Goal: Information Seeking & Learning: Learn about a topic

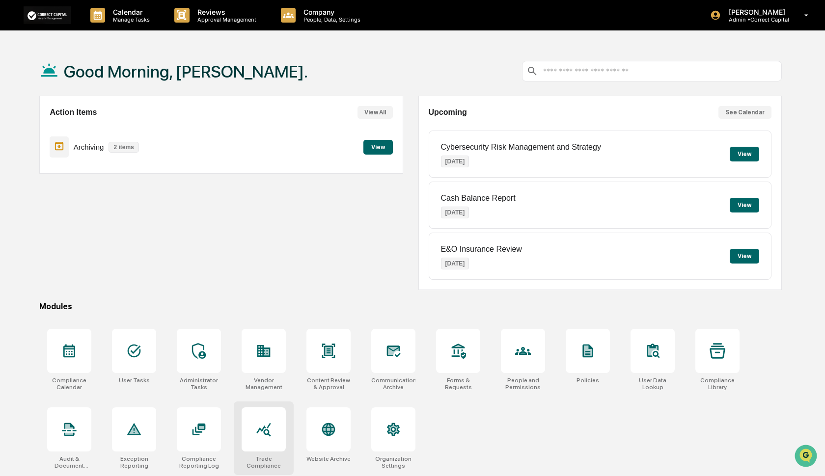
click at [261, 429] on icon at bounding box center [264, 430] width 16 height 16
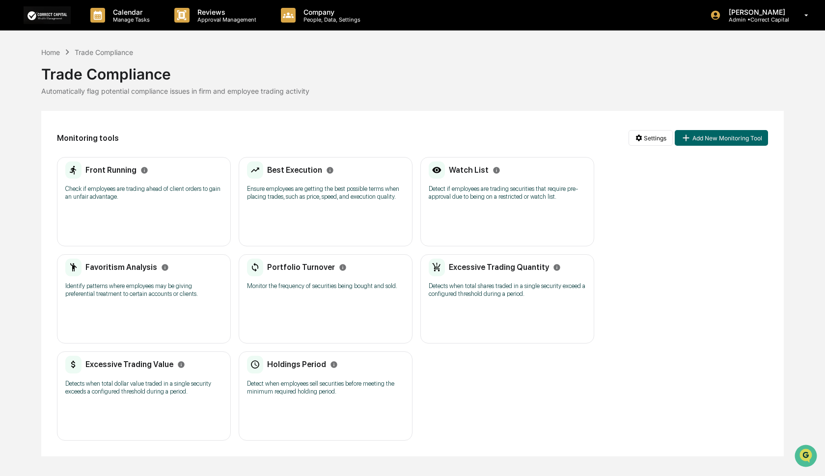
click at [128, 273] on div "Favoritism Analysis" at bounding box center [117, 268] width 104 height 18
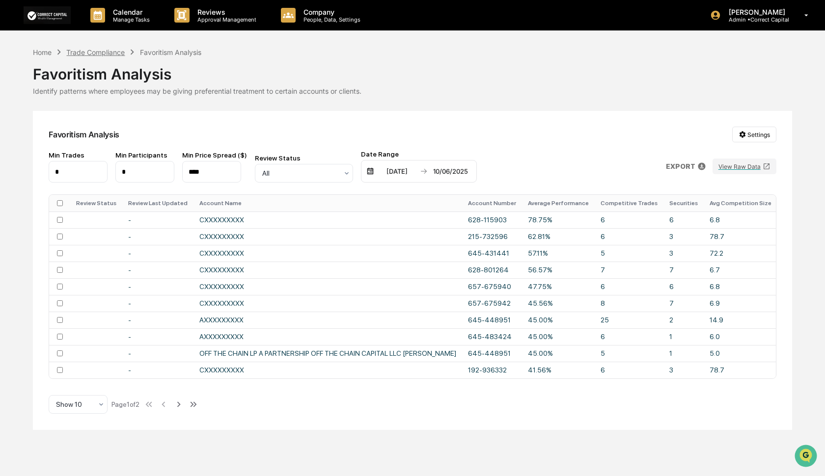
click at [102, 55] on div "Trade Compliance" at bounding box center [95, 52] width 58 height 8
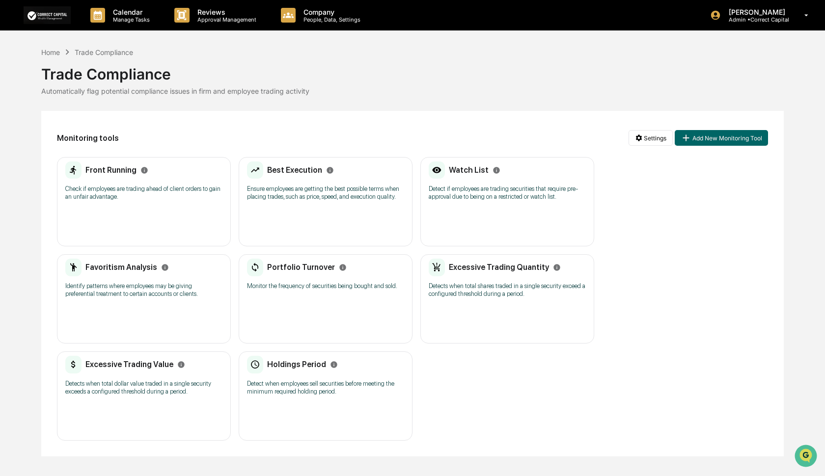
click at [176, 305] on div "Favoritism Analysis Identify patterns where employees may be giving preferentia…" at bounding box center [144, 298] width 174 height 89
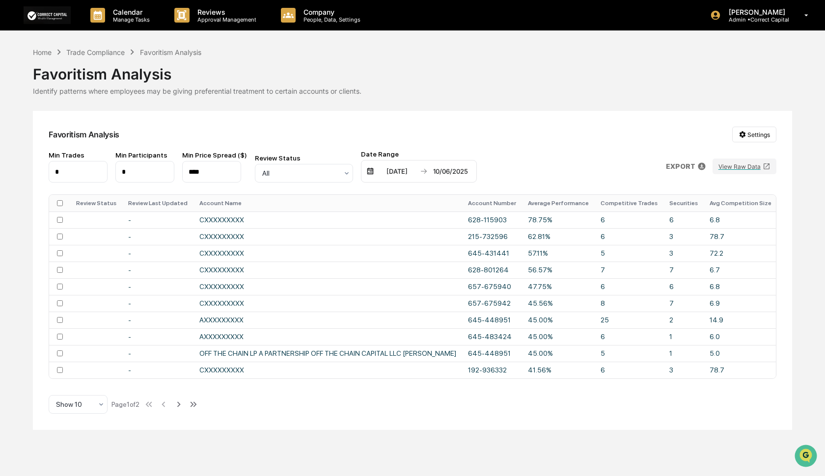
drag, startPoint x: 459, startPoint y: 382, endPoint x: 501, endPoint y: 385, distance: 42.8
click at [501, 385] on div "Favoritism Analysis Settings Min Trades * Min Participants * Min Price Spread (…" at bounding box center [412, 270] width 759 height 319
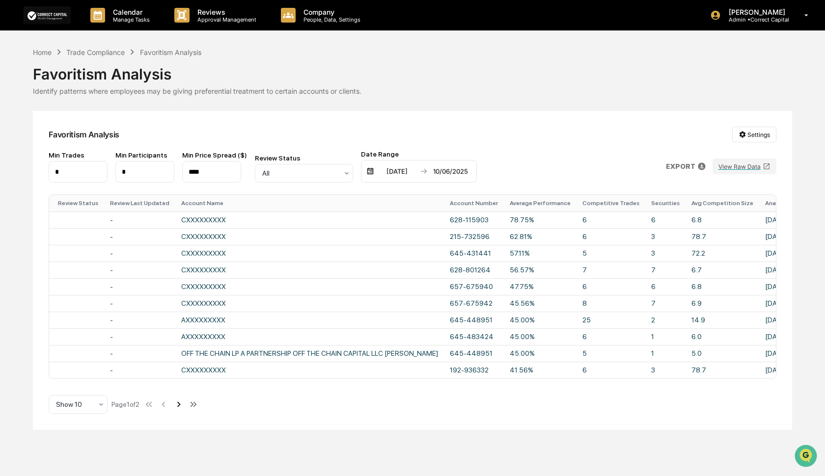
click at [181, 408] on icon at bounding box center [178, 404] width 11 height 11
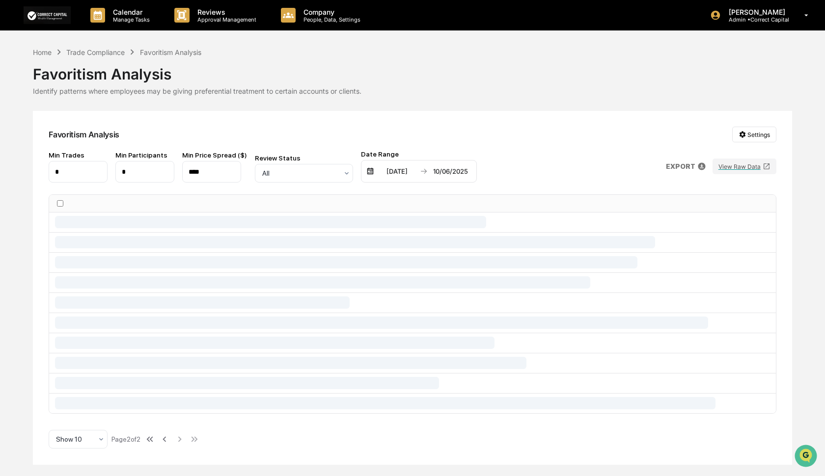
scroll to position [0, 0]
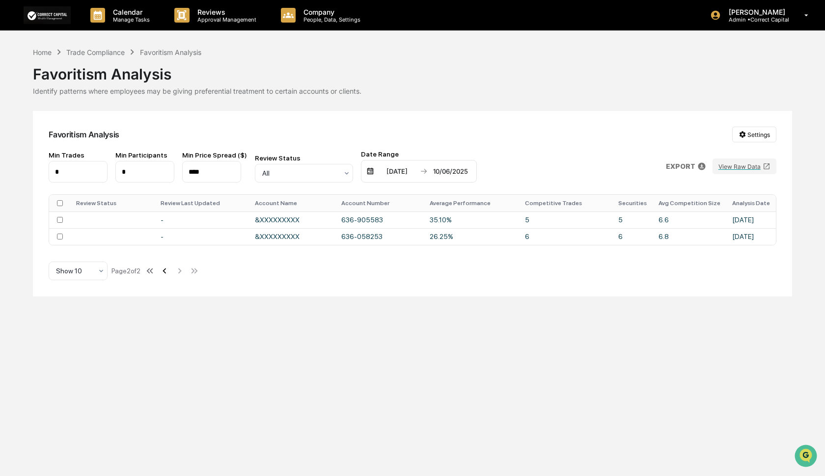
click at [168, 275] on icon at bounding box center [164, 271] width 11 height 11
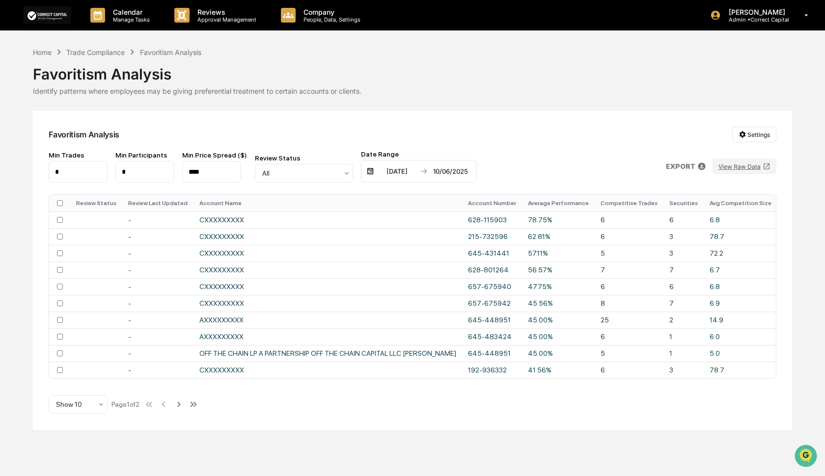
scroll to position [0, 18]
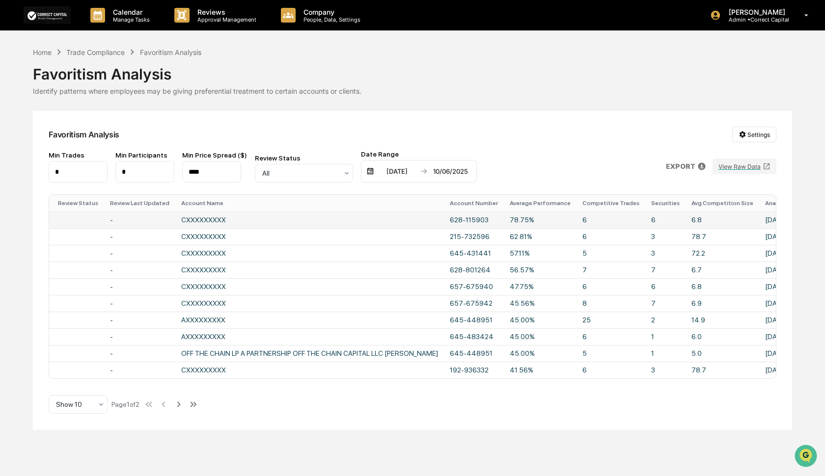
click at [475, 219] on td "628-115903" at bounding box center [474, 220] width 60 height 17
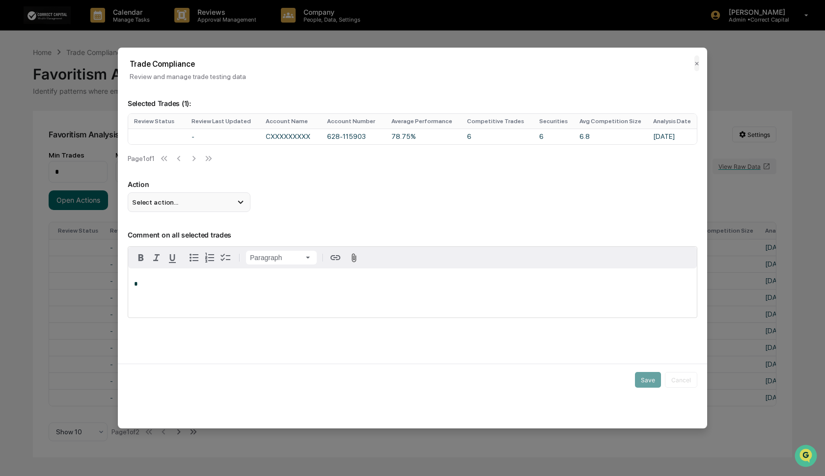
click at [191, 206] on div "Select action..." at bounding box center [189, 202] width 123 height 20
click at [242, 208] on icon at bounding box center [240, 202] width 11 height 11
click at [245, 203] on icon at bounding box center [240, 202] width 11 height 11
click at [242, 203] on icon at bounding box center [240, 202] width 11 height 11
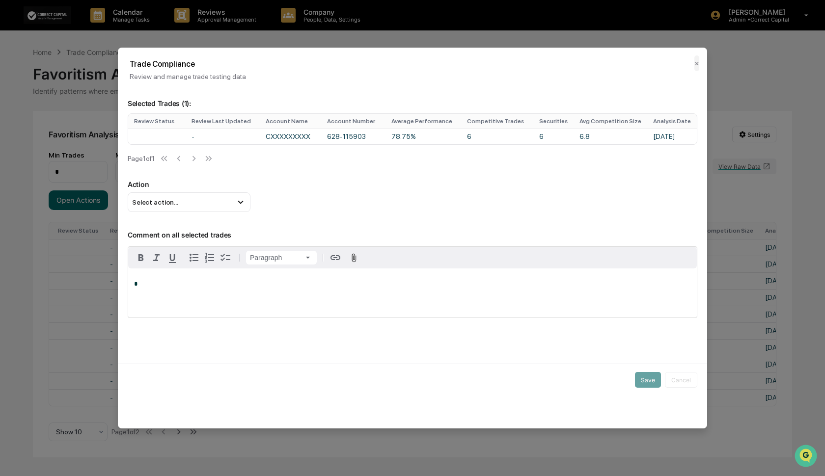
click at [275, 202] on div "Action Select action..." at bounding box center [413, 196] width 570 height 32
click at [246, 205] on div "Select action..." at bounding box center [189, 202] width 123 height 20
click at [696, 62] on button "✕" at bounding box center [696, 63] width 5 height 16
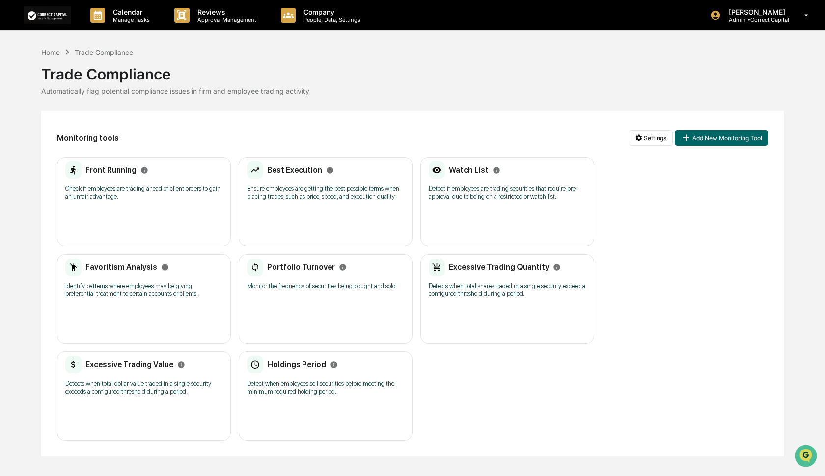
click at [335, 287] on p "Monitor the frequency of securities being bought and sold." at bounding box center [325, 286] width 157 height 8
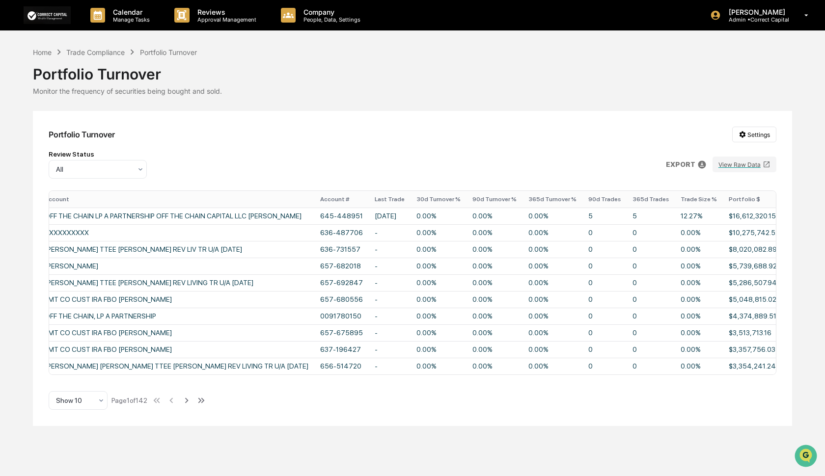
scroll to position [0, 156]
click at [190, 406] on icon at bounding box center [186, 400] width 11 height 11
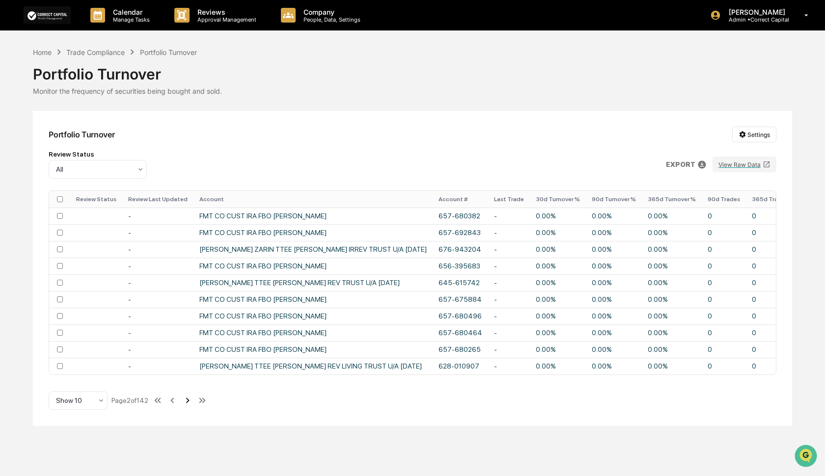
click at [190, 406] on icon at bounding box center [187, 400] width 11 height 11
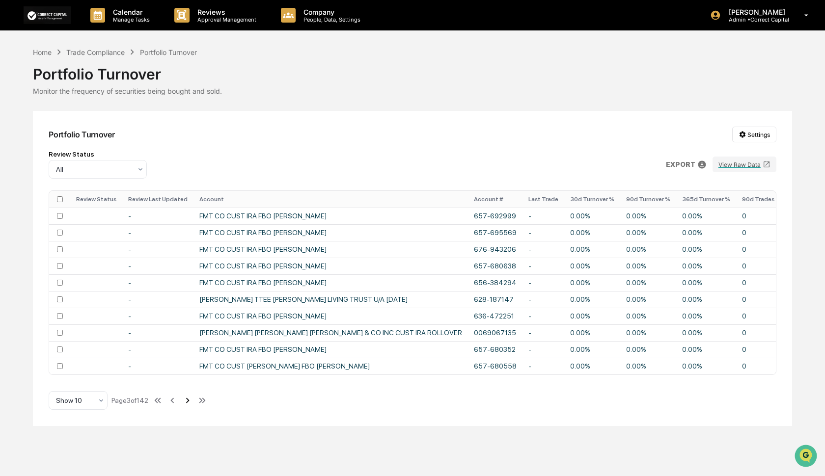
click at [190, 404] on icon at bounding box center [187, 400] width 3 height 5
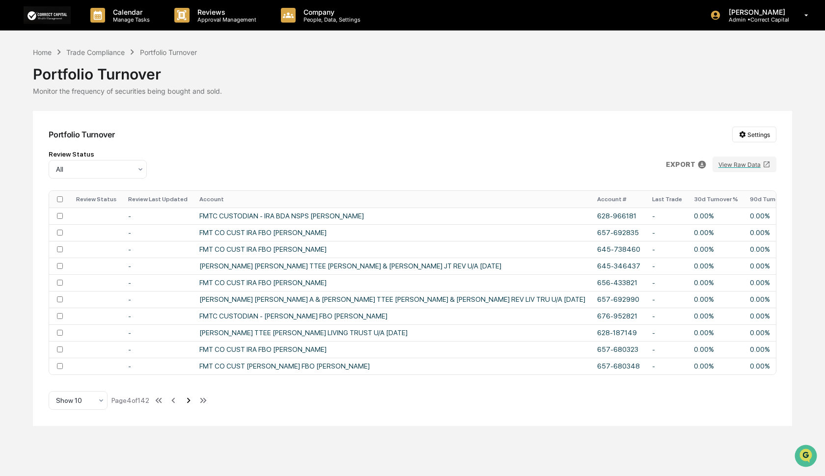
click at [190, 404] on icon at bounding box center [188, 400] width 3 height 5
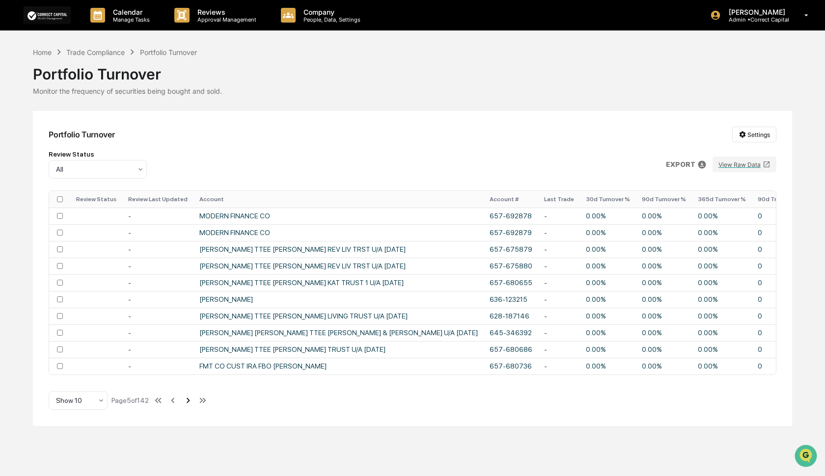
click at [190, 404] on icon at bounding box center [188, 400] width 3 height 5
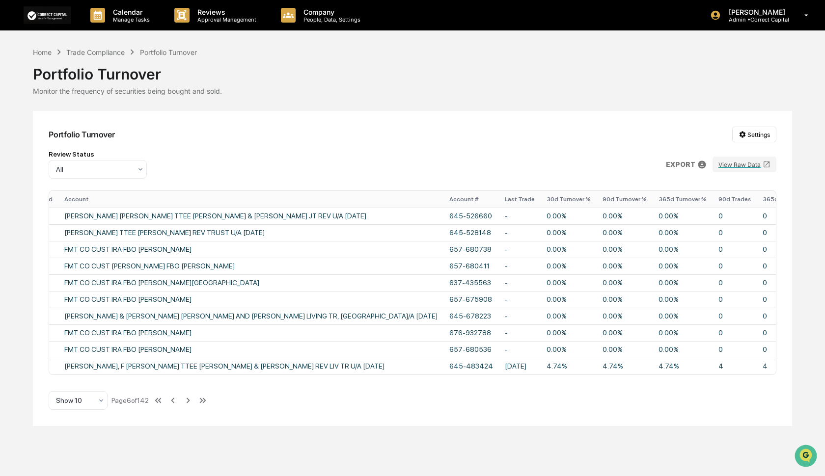
scroll to position [0, 186]
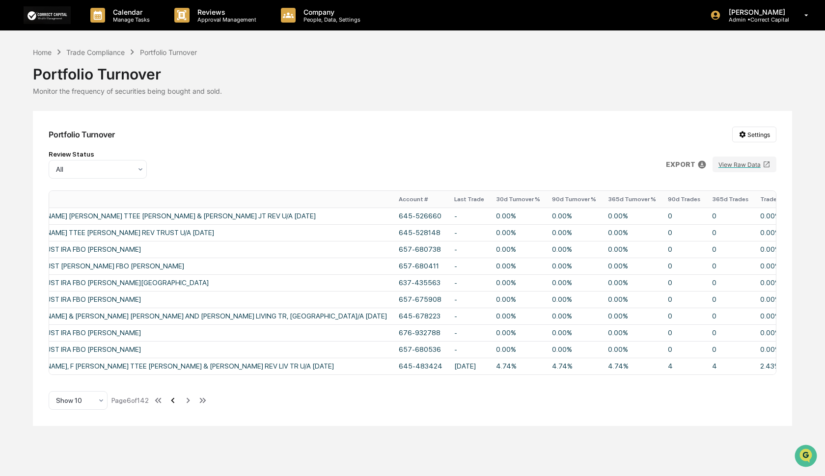
click at [178, 406] on icon at bounding box center [172, 400] width 11 height 11
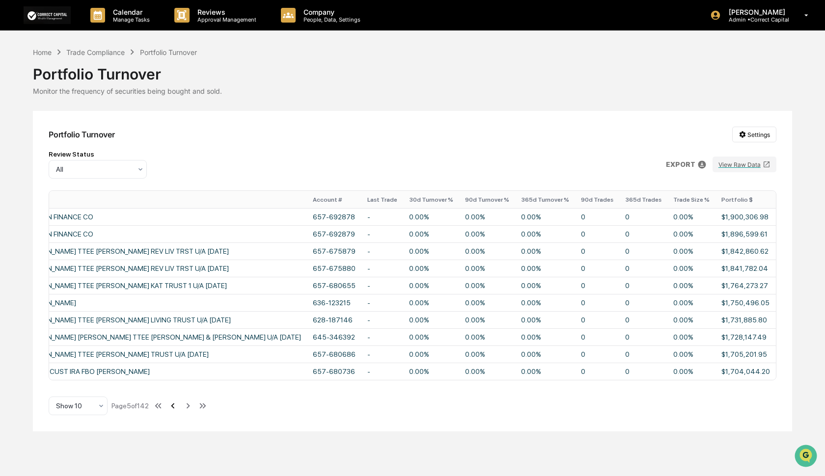
scroll to position [0, 125]
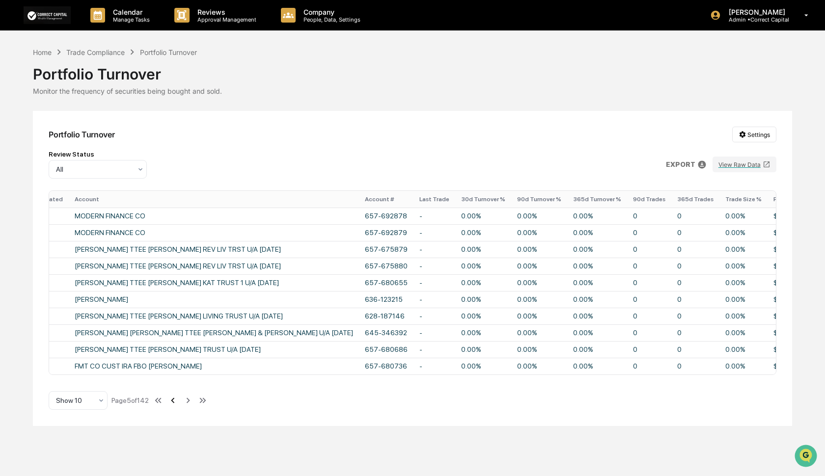
click at [178, 406] on icon at bounding box center [172, 400] width 11 height 11
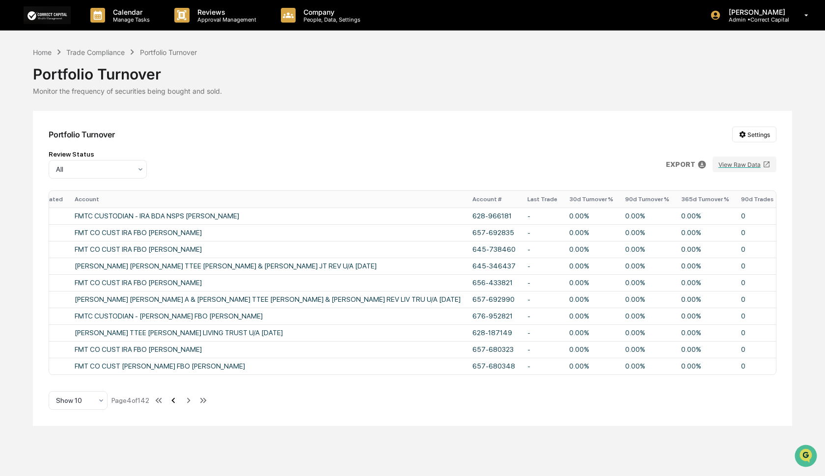
click at [178, 406] on icon at bounding box center [173, 400] width 11 height 11
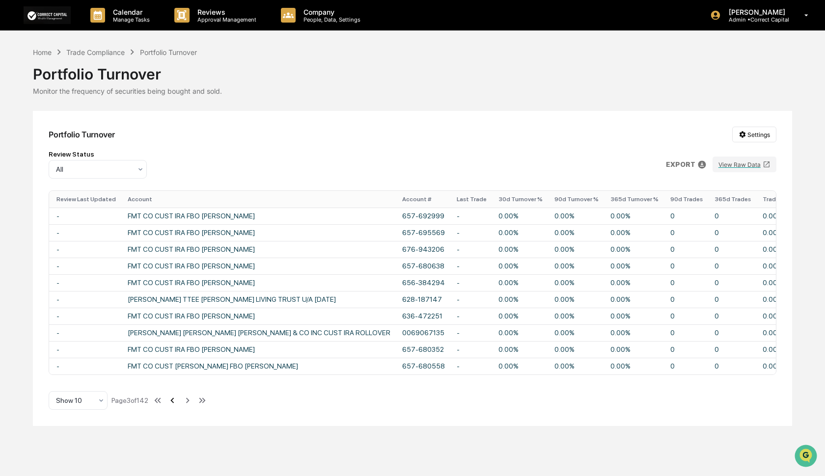
click at [178, 406] on icon at bounding box center [172, 400] width 11 height 11
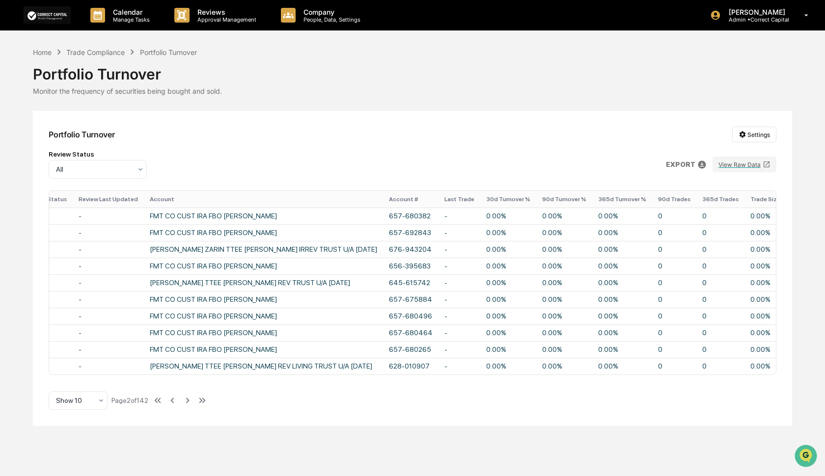
scroll to position [0, 79]
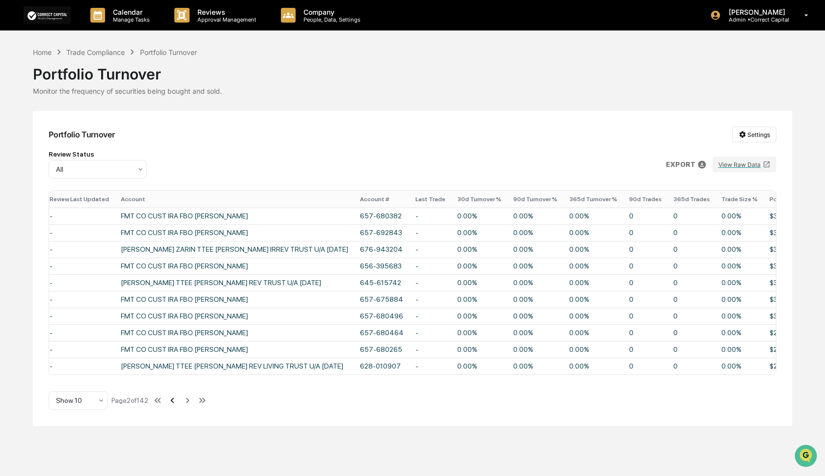
click at [173, 405] on icon at bounding box center [172, 400] width 11 height 11
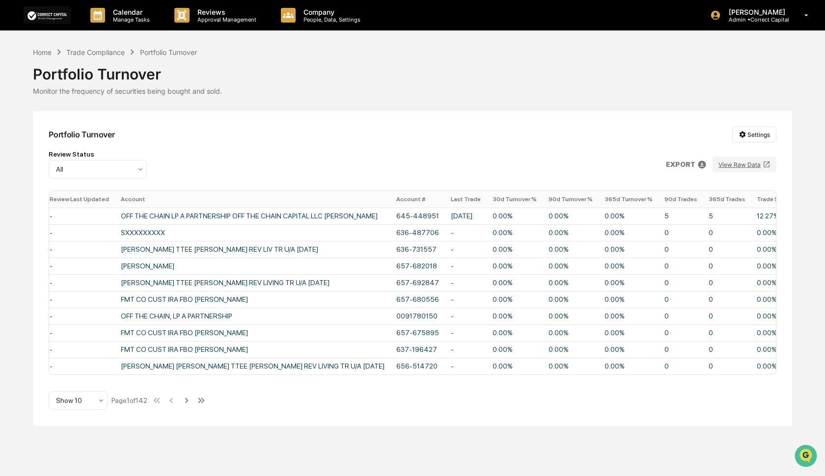
scroll to position [0, 167]
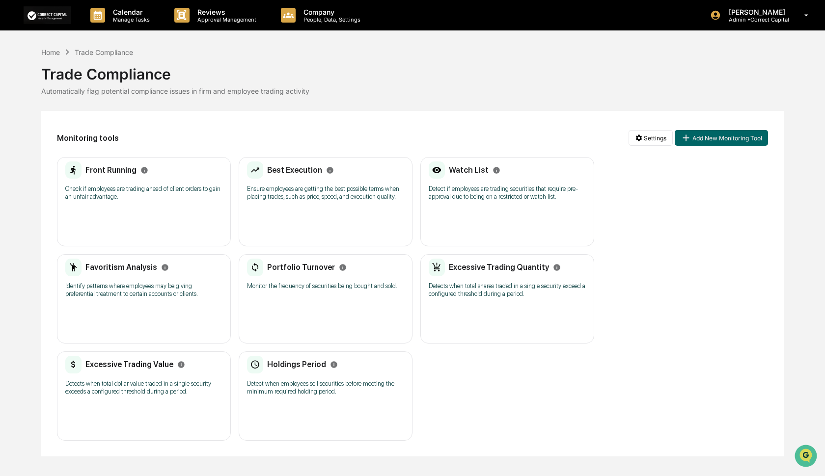
click at [511, 278] on div "Excessive Trading Quantity Detects when total shares traded in a single securit…" at bounding box center [507, 282] width 157 height 46
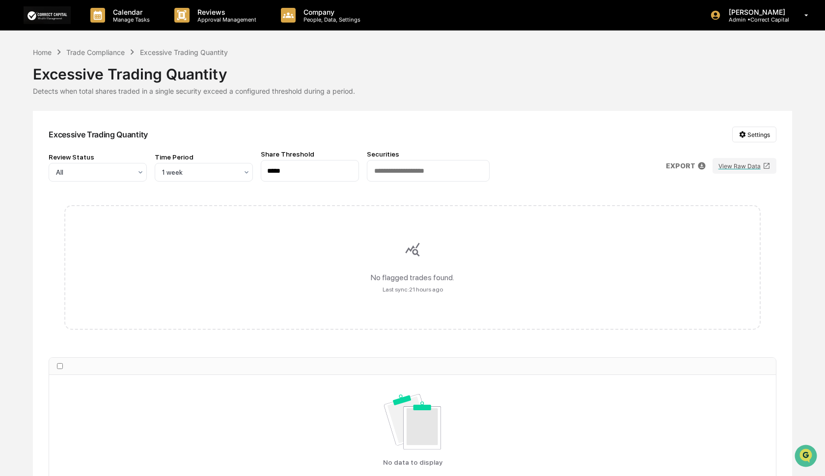
click at [323, 176] on input "*****" at bounding box center [310, 171] width 98 height 22
drag, startPoint x: 323, startPoint y: 176, endPoint x: 234, endPoint y: 169, distance: 89.1
click at [234, 169] on div "Review Status All Time Period 1 week Share Threshold ***** Securities" at bounding box center [269, 165] width 441 height 31
type input "***"
click at [568, 175] on div "Review Status All Time Period 1 week Share Threshold *** Securities EXPORT View…" at bounding box center [413, 165] width 728 height 31
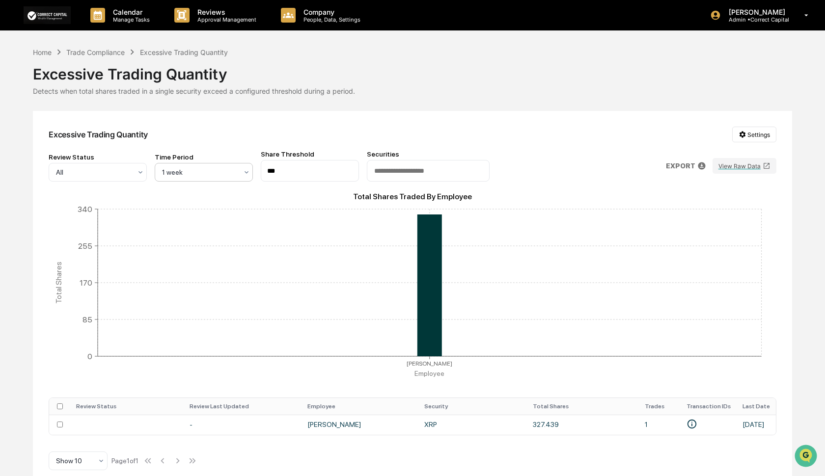
click at [245, 173] on icon at bounding box center [247, 172] width 8 height 8
click at [222, 256] on div "1 month" at bounding box center [203, 255] width 97 height 20
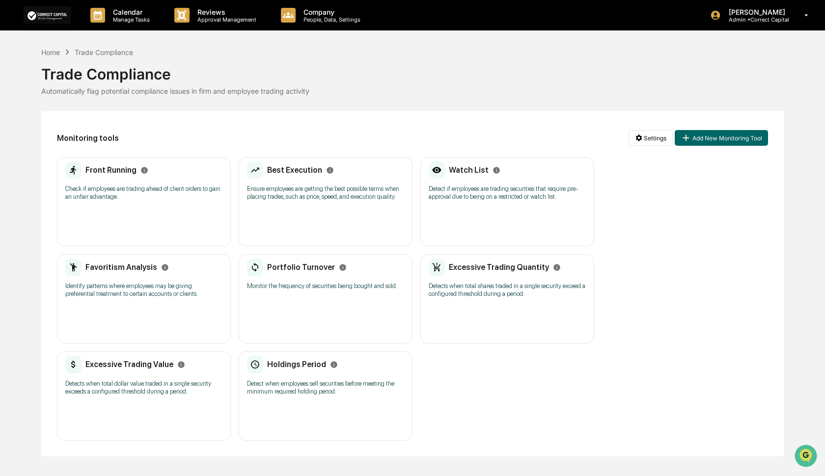
click at [144, 370] on div "Excessive Trading Value" at bounding box center [125, 365] width 120 height 18
click at [355, 396] on div "Holdings Period Detect when employees sell securities before meeting the minimu…" at bounding box center [325, 379] width 157 height 46
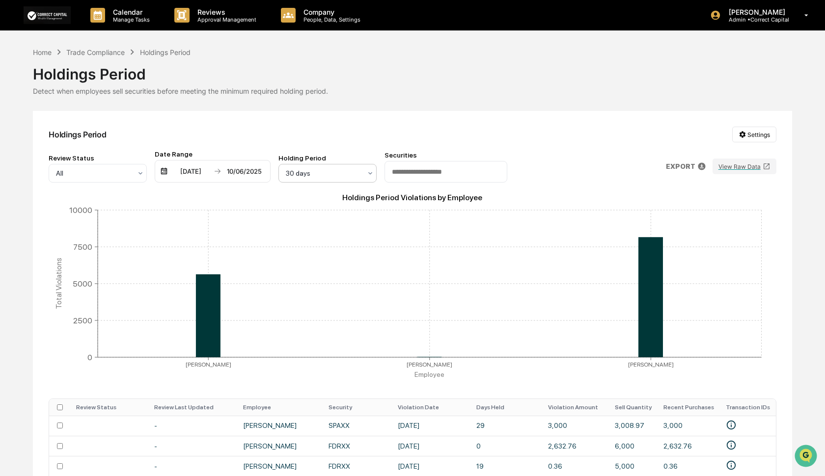
click at [369, 178] on div at bounding box center [370, 173] width 8 height 18
click at [344, 218] on div "7 days" at bounding box center [327, 217] width 97 height 20
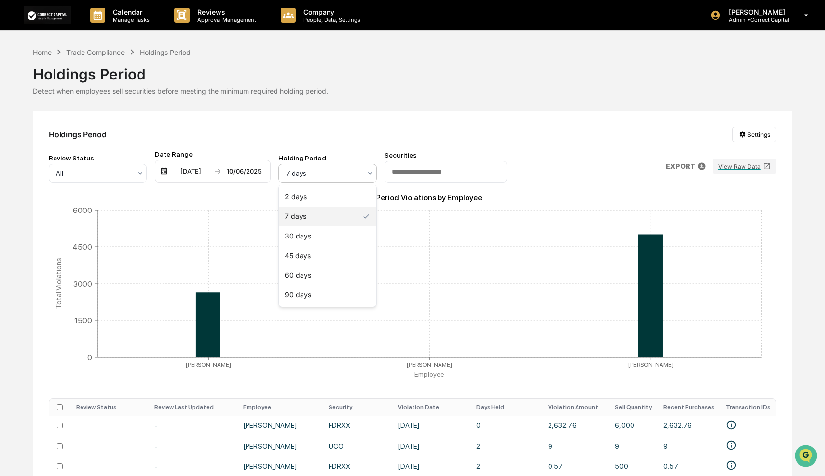
click at [367, 173] on icon at bounding box center [370, 173] width 8 height 8
click at [354, 193] on div "2 days" at bounding box center [327, 197] width 97 height 20
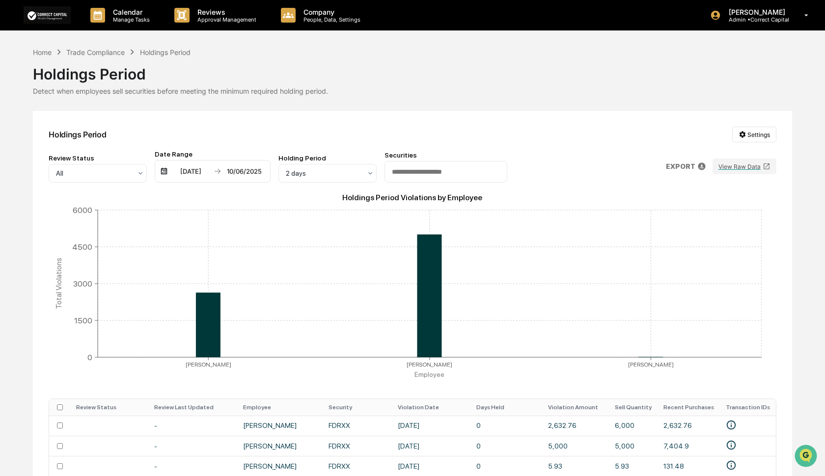
click at [806, 232] on div "Calendar Manage Tasks Reviews Approval Management Company People, Data, Setting…" at bounding box center [412, 294] width 825 height 589
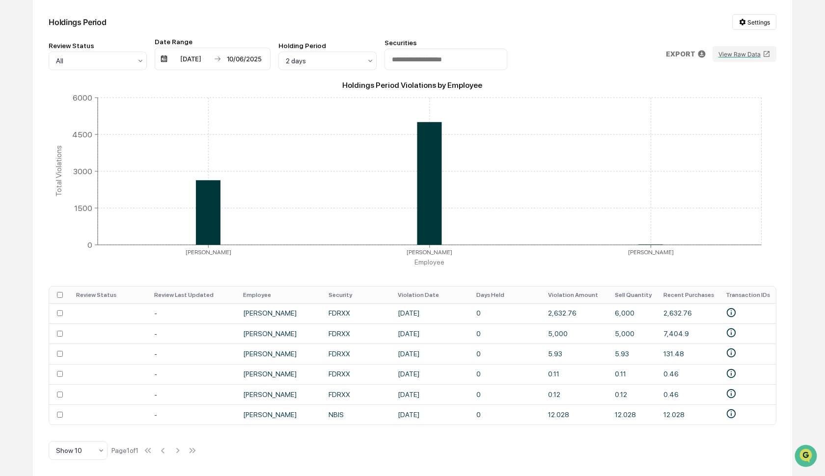
scroll to position [116, 0]
click at [820, 291] on div "Calendar Manage Tasks Reviews Approval Management Company People, Data, Setting…" at bounding box center [412, 182] width 825 height 589
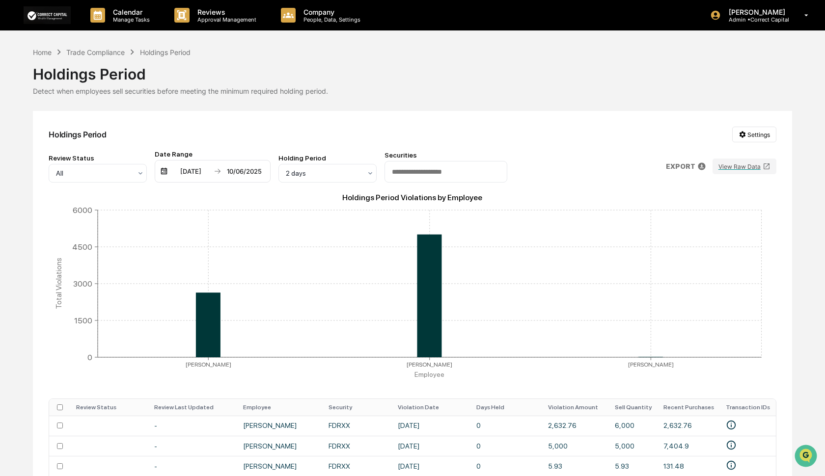
scroll to position [0, 0]
click at [106, 53] on div "Trade Compliance" at bounding box center [95, 52] width 58 height 8
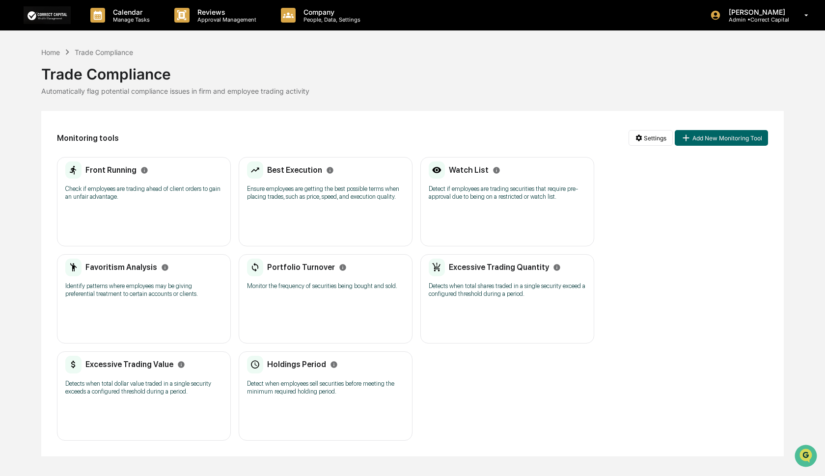
click at [183, 197] on p "Check if employees are trading ahead of client orders to gain an unfair advanta…" at bounding box center [143, 193] width 157 height 16
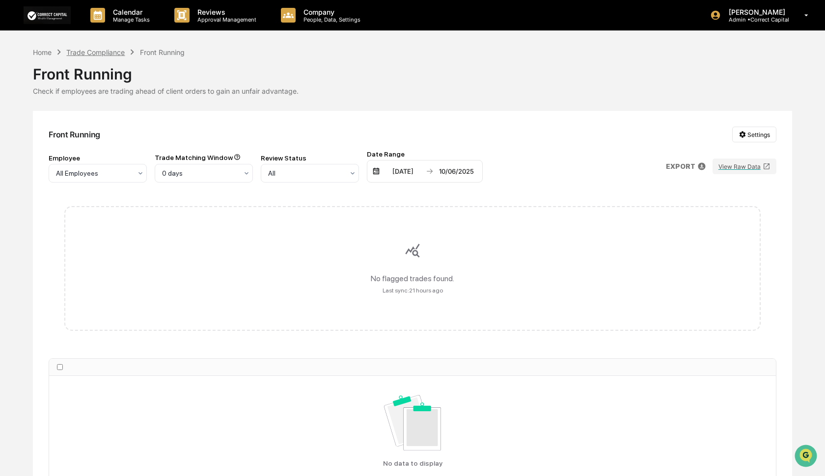
click at [92, 51] on div "Trade Compliance" at bounding box center [95, 52] width 58 height 8
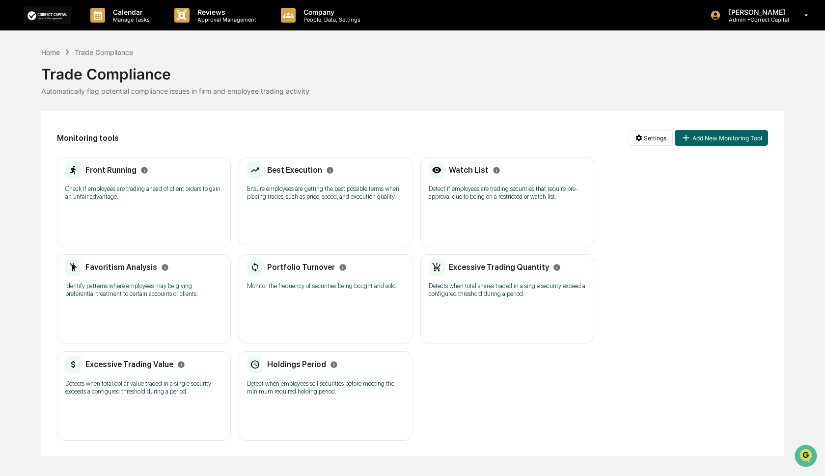
click at [321, 194] on p "Ensure employees are getting the best possible terms when placing trades, such …" at bounding box center [325, 193] width 157 height 16
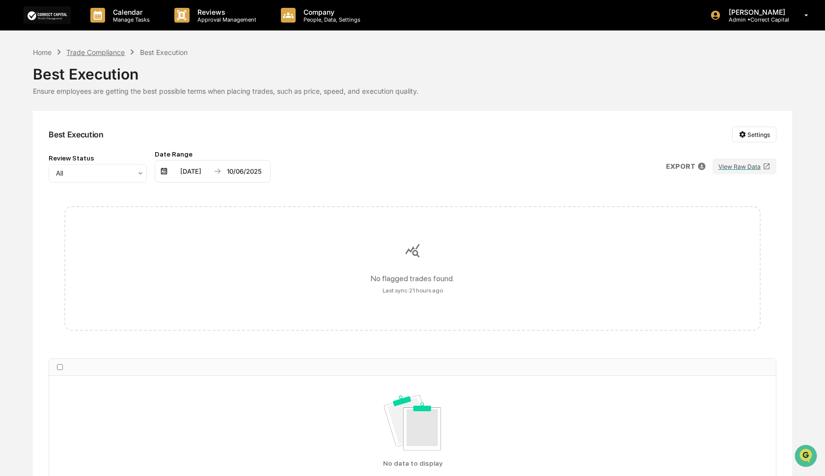
click at [97, 55] on div "Trade Compliance" at bounding box center [95, 52] width 58 height 8
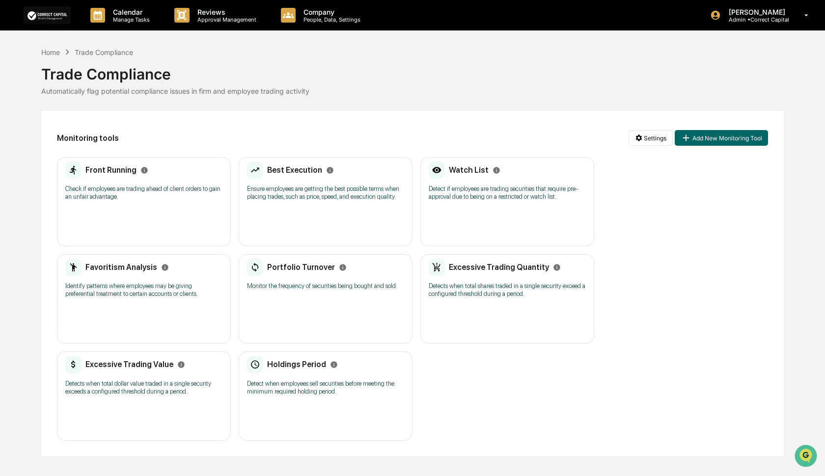
click at [110, 199] on p "Check if employees are trading ahead of client orders to gain an unfair advanta…" at bounding box center [143, 193] width 157 height 16
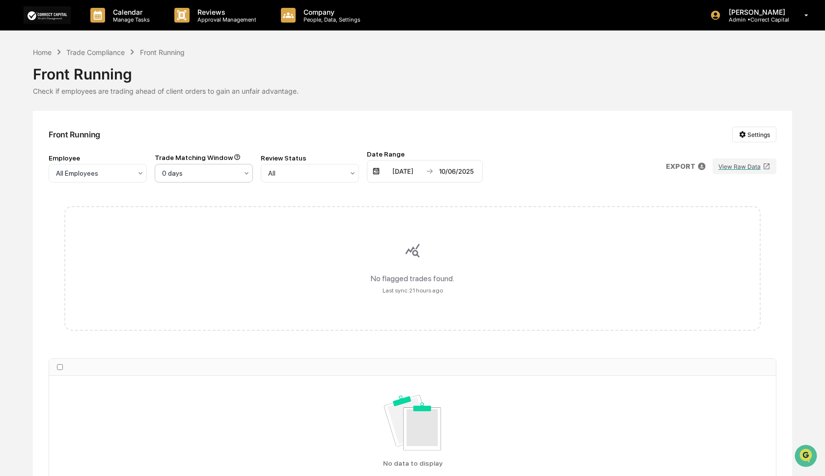
click at [225, 173] on div at bounding box center [200, 173] width 76 height 10
click at [218, 235] on div "5 days" at bounding box center [203, 236] width 97 height 20
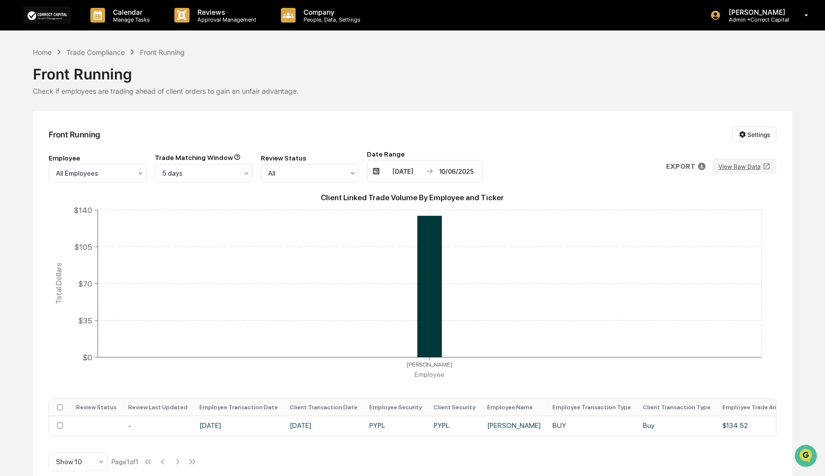
click at [744, 382] on icon "Client Linked Trade Volume By Employee and Ticker [PERSON_NAME] Employee $0 $35…" at bounding box center [413, 288] width 728 height 196
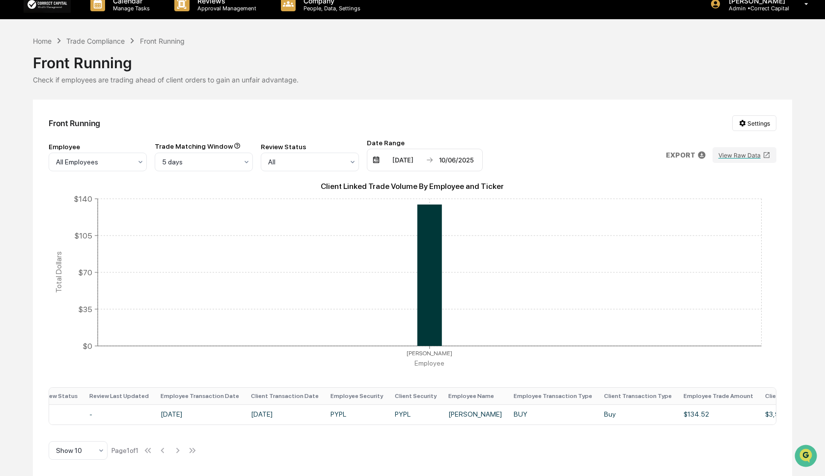
scroll to position [0, 36]
click at [236, 157] on div at bounding box center [200, 162] width 76 height 10
click at [199, 169] on div "0 days" at bounding box center [203, 175] width 97 height 20
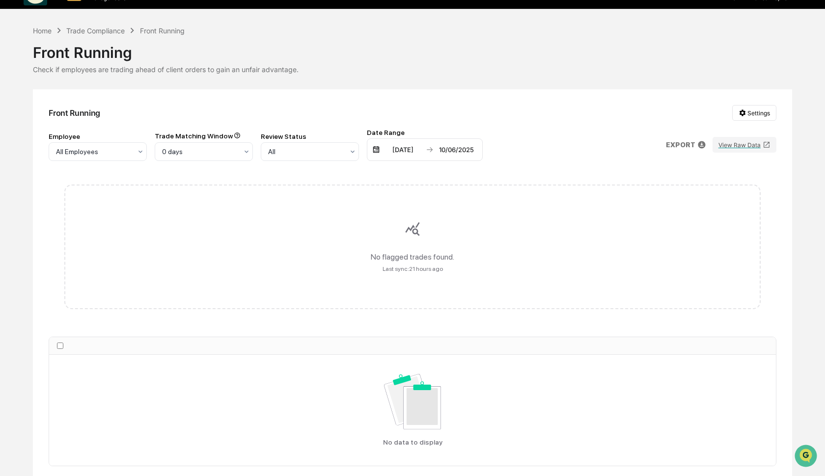
scroll to position [3, 0]
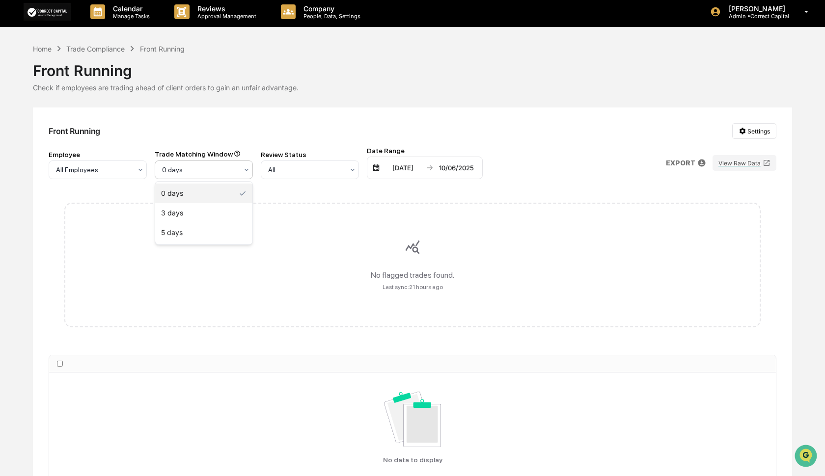
click at [199, 169] on div at bounding box center [200, 170] width 76 height 10
click at [262, 126] on div "Front Running Settings" at bounding box center [413, 131] width 728 height 16
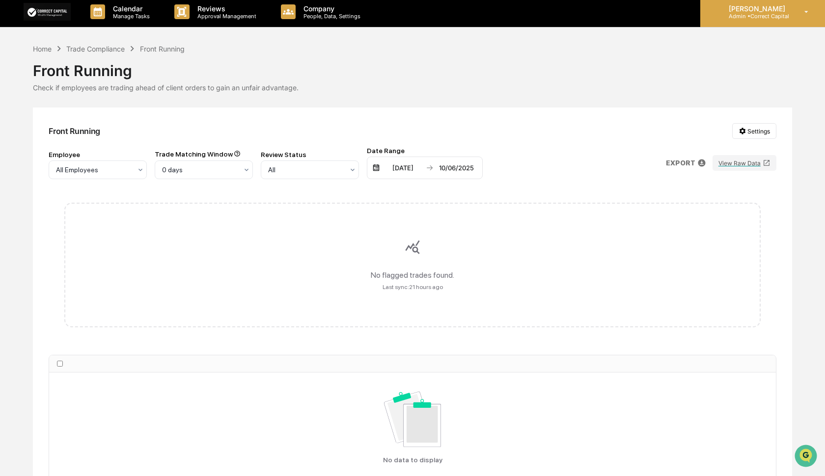
click at [754, 13] on p "Admin • Correct Capital" at bounding box center [755, 16] width 69 height 7
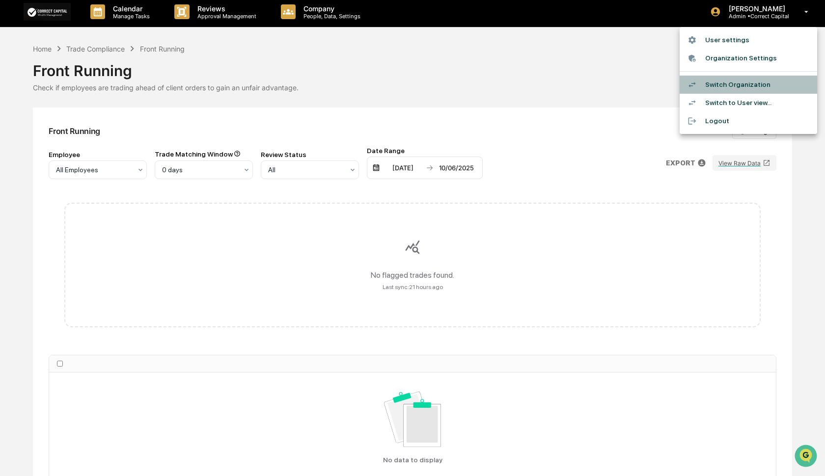
click at [742, 85] on li "Switch Organization" at bounding box center [748, 85] width 137 height 18
